Goal: Information Seeking & Learning: Learn about a topic

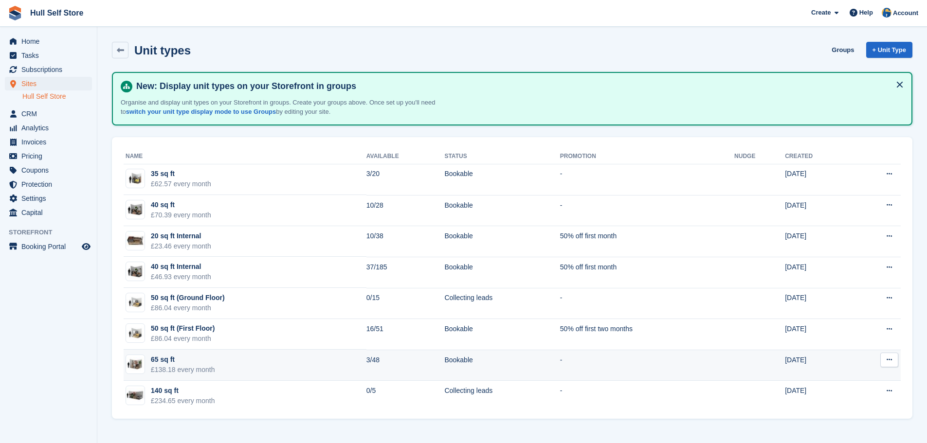
click at [195, 364] on div "65 sq ft" at bounding box center [183, 360] width 64 height 10
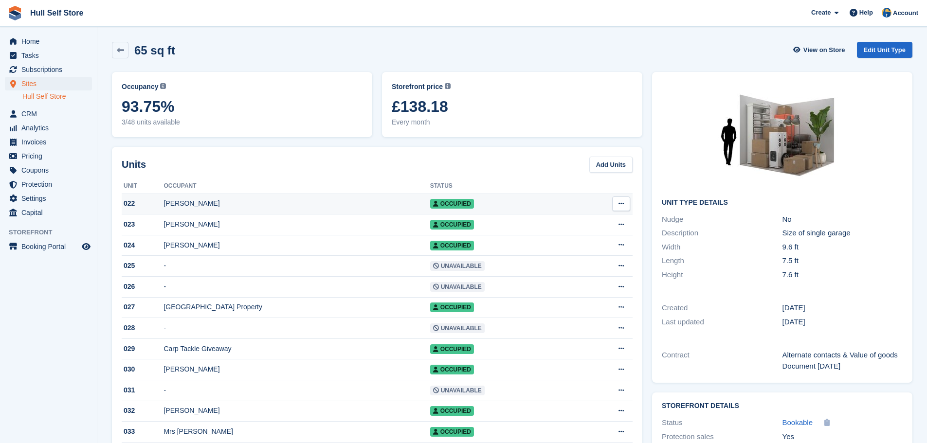
click at [265, 205] on div "[PERSON_NAME]" at bounding box center [297, 204] width 266 height 10
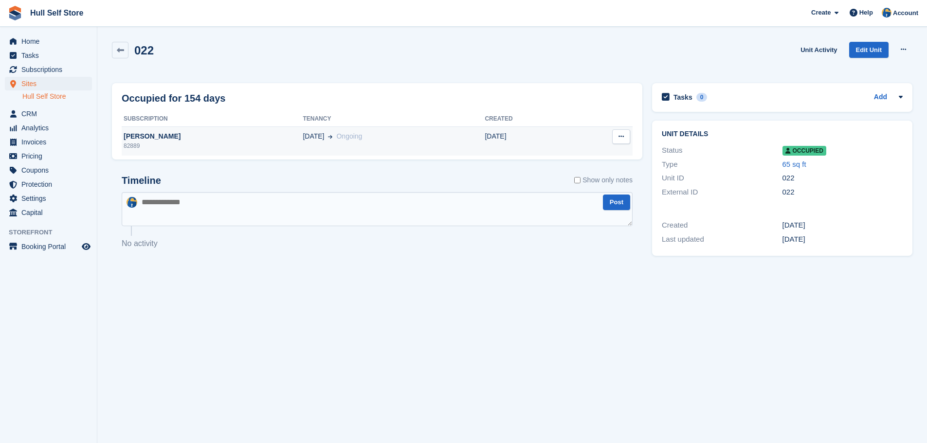
click at [237, 143] on div "82889" at bounding box center [212, 146] width 181 height 9
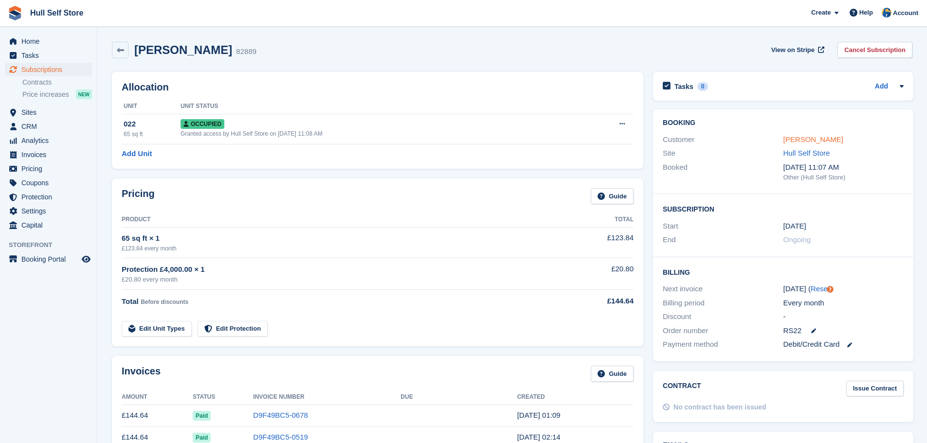
click at [796, 143] on link "[PERSON_NAME]" at bounding box center [814, 139] width 60 height 8
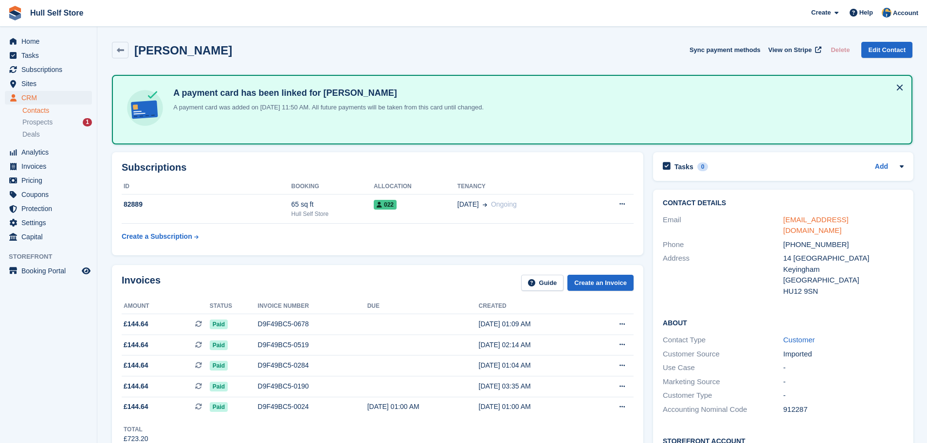
click at [814, 220] on link "nathanleathley2@icloud.com" at bounding box center [816, 225] width 65 height 19
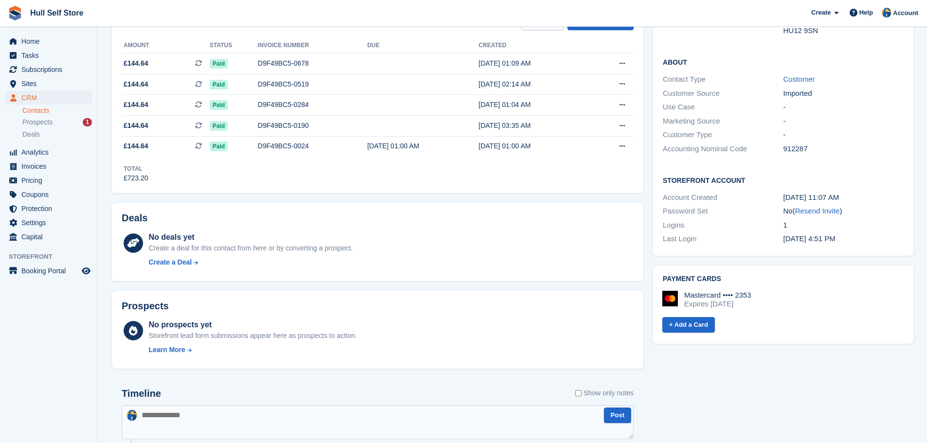
scroll to position [389, 0]
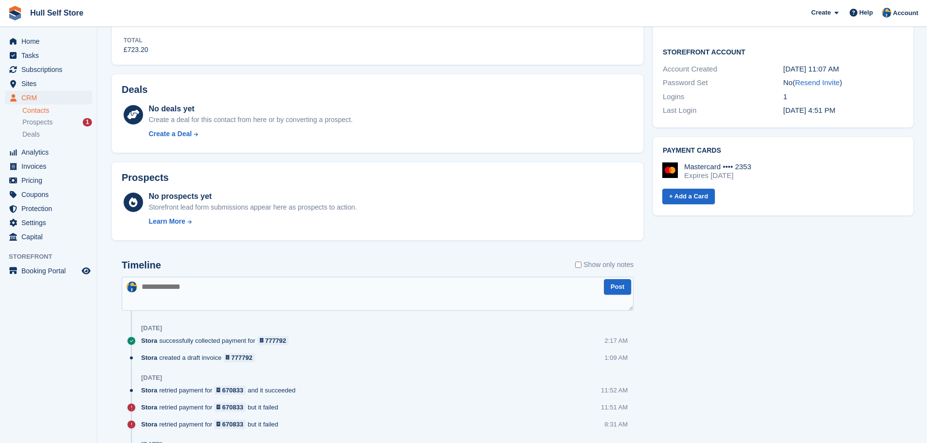
click at [178, 297] on textarea at bounding box center [378, 294] width 512 height 34
type textarea "**********"
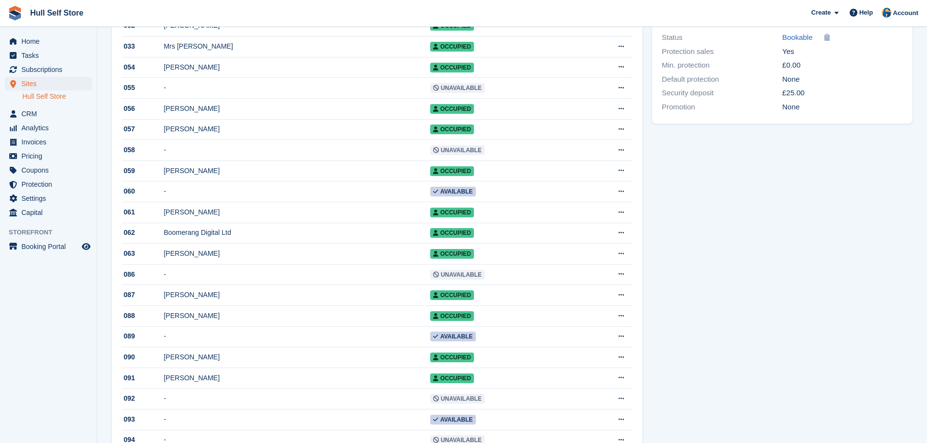
scroll to position [389, 0]
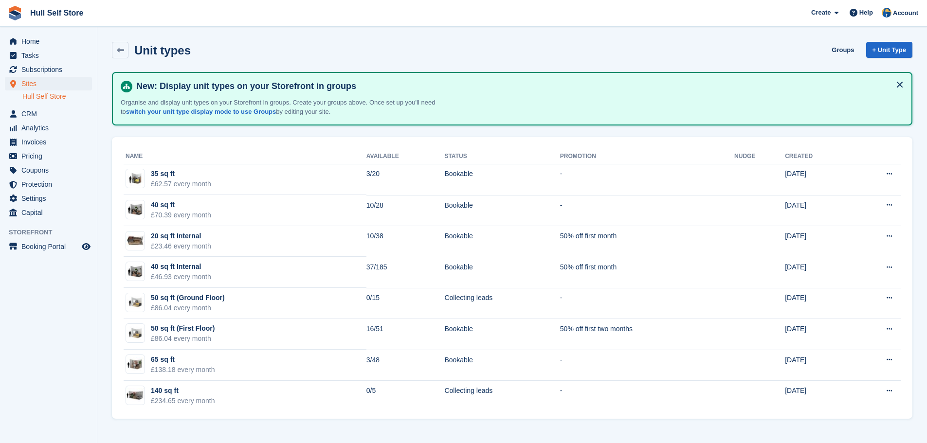
click at [633, 429] on section "Unit types Groups + Unit Type New: Display unit types on your Storefront in gro…" at bounding box center [512, 221] width 830 height 443
